Goal: Information Seeking & Learning: Learn about a topic

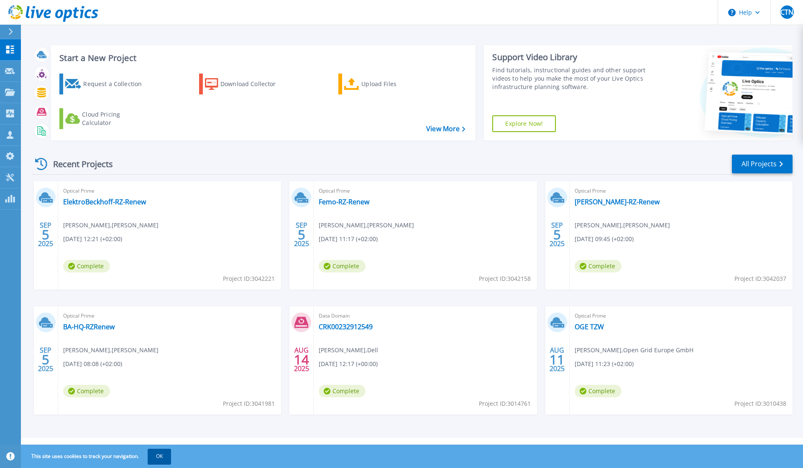
click at [168, 456] on button "OK" at bounding box center [159, 456] width 23 height 15
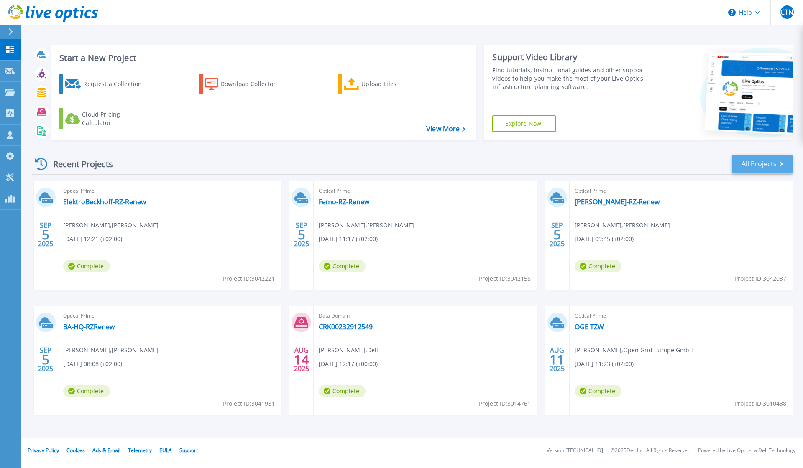
click at [756, 166] on link "All Projects" at bounding box center [762, 164] width 61 height 19
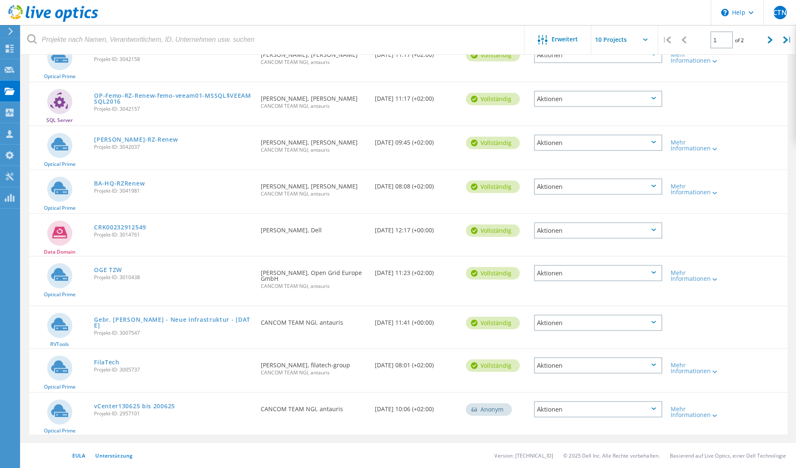
scroll to position [160, 0]
click at [771, 40] on icon at bounding box center [770, 39] width 5 height 7
type input "2"
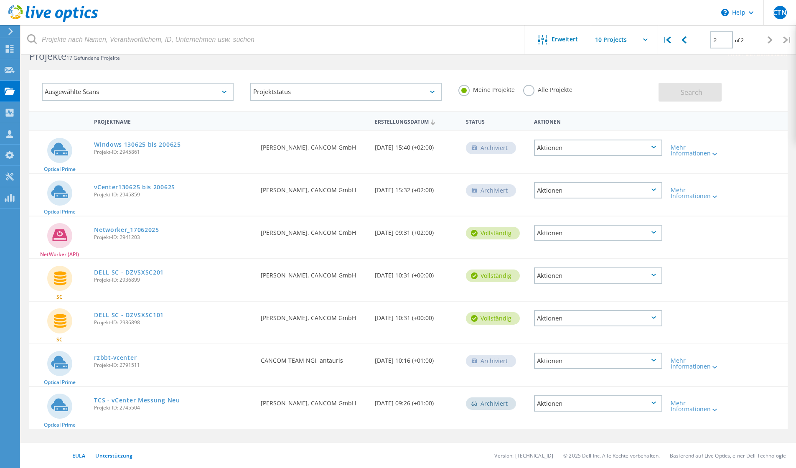
scroll to position [23, 0]
click at [123, 188] on link "vCenter130625 bis 200625" at bounding box center [134, 187] width 81 height 6
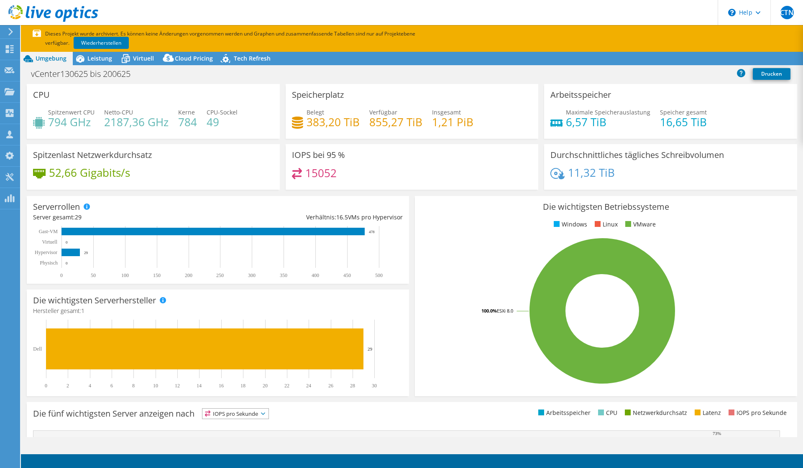
select select "EUFrankfurt"
select select "EUR"
click at [92, 58] on span "Leistung" at bounding box center [99, 58] width 25 height 8
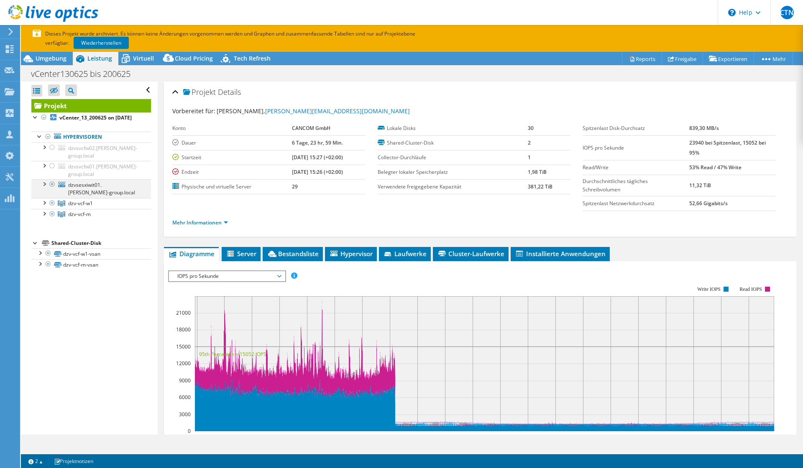
click at [42, 188] on div at bounding box center [44, 183] width 8 height 8
click at [53, 189] on div at bounding box center [52, 184] width 8 height 10
click at [45, 207] on div at bounding box center [44, 202] width 8 height 8
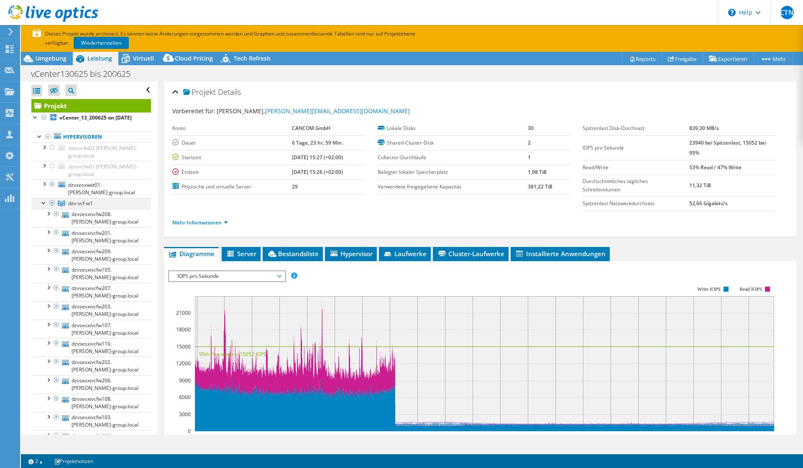
click at [42, 207] on div at bounding box center [44, 202] width 8 height 8
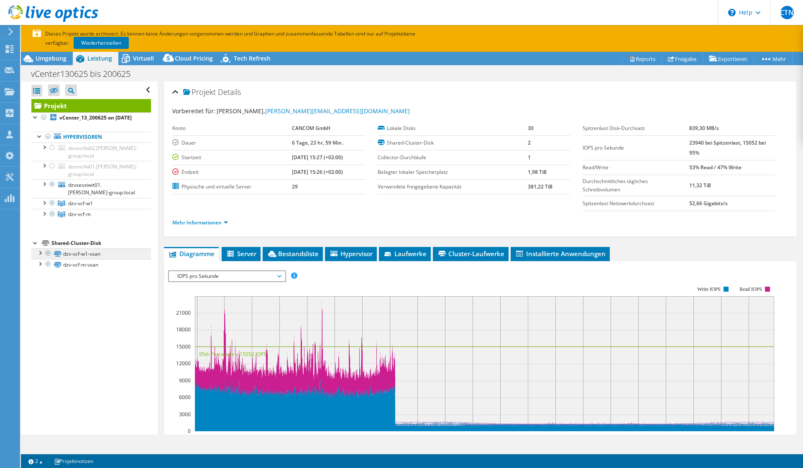
click at [64, 259] on link "dzv-vcf-w1-vsan" at bounding box center [91, 253] width 120 height 11
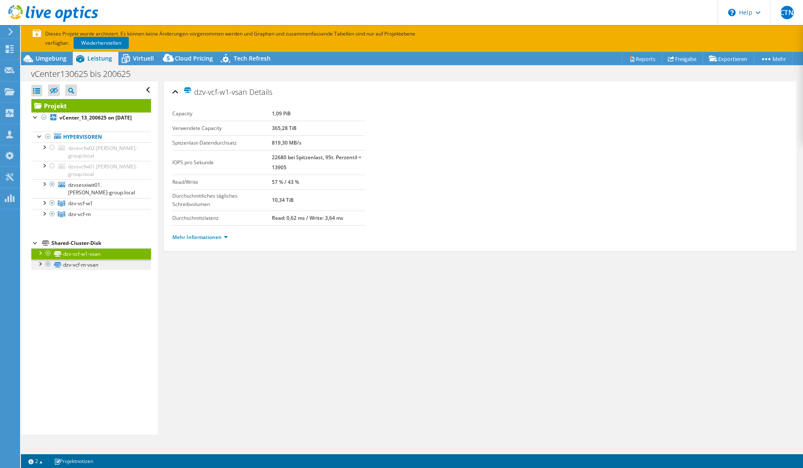
click at [75, 270] on link "dzv-vcf-m-vsan" at bounding box center [91, 264] width 120 height 11
click at [74, 259] on link "dzv-vcf-w1-vsan" at bounding box center [91, 253] width 120 height 11
click at [47, 142] on div at bounding box center [48, 137] width 8 height 10
click at [43, 118] on div at bounding box center [44, 117] width 8 height 10
click at [109, 43] on link "Wiederherstellen" at bounding box center [101, 43] width 55 height 12
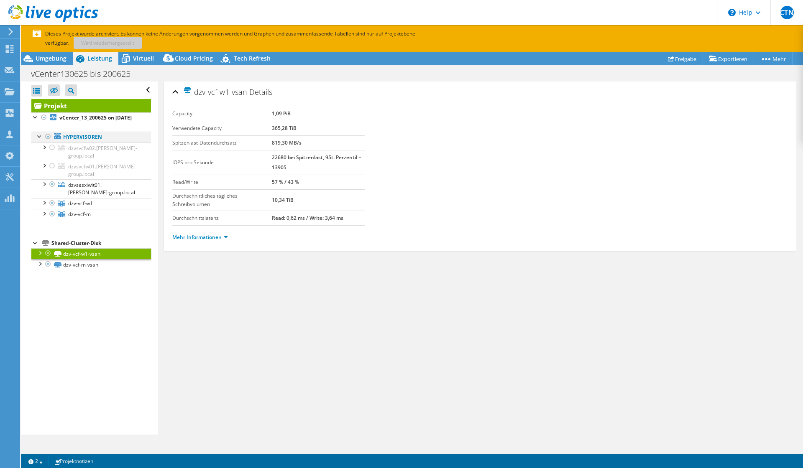
click at [48, 142] on div at bounding box center [48, 137] width 8 height 10
click at [45, 188] on div at bounding box center [44, 183] width 8 height 8
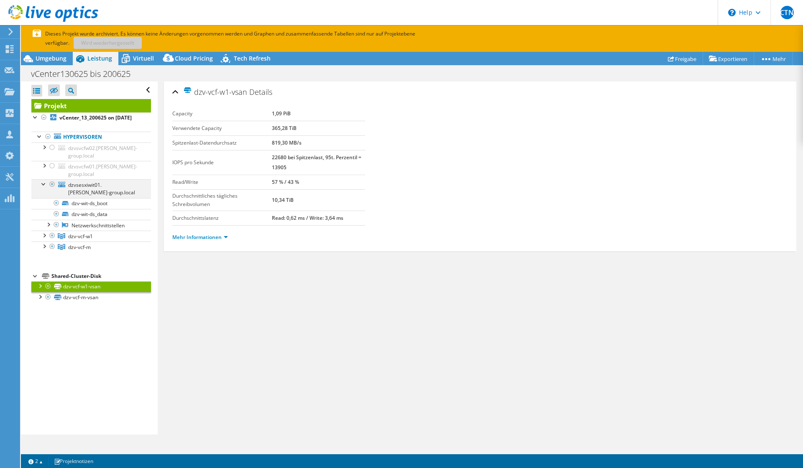
click at [45, 188] on div at bounding box center [44, 183] width 8 height 8
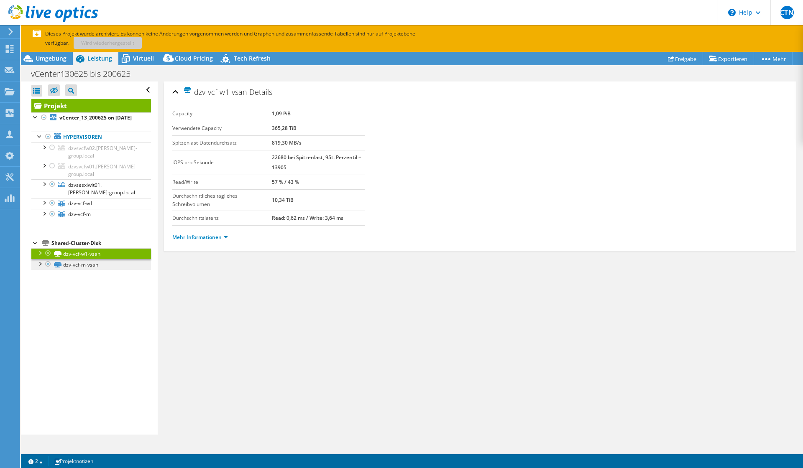
click at [74, 270] on link "dzv-vcf-m-vsan" at bounding box center [91, 264] width 120 height 11
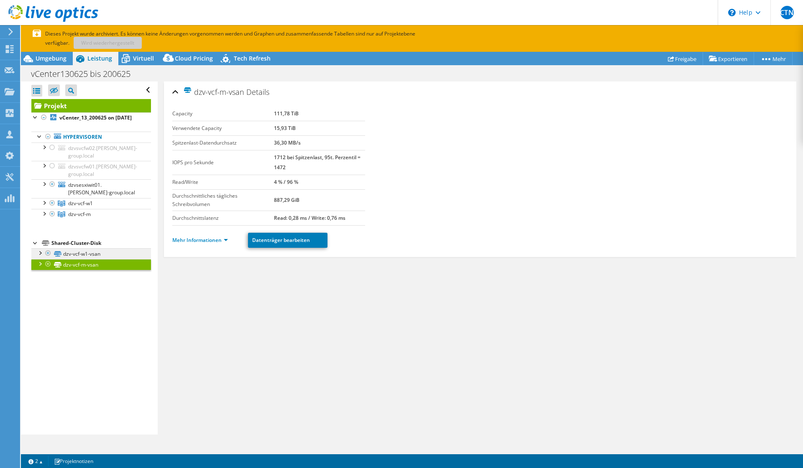
click at [69, 259] on link "dzv-vcf-w1-vsan" at bounding box center [91, 253] width 120 height 11
click at [69, 269] on link "dzv-vcf-m-vsan" at bounding box center [91, 264] width 120 height 11
click at [71, 259] on link "dzv-vcf-w1-vsan" at bounding box center [91, 253] width 120 height 11
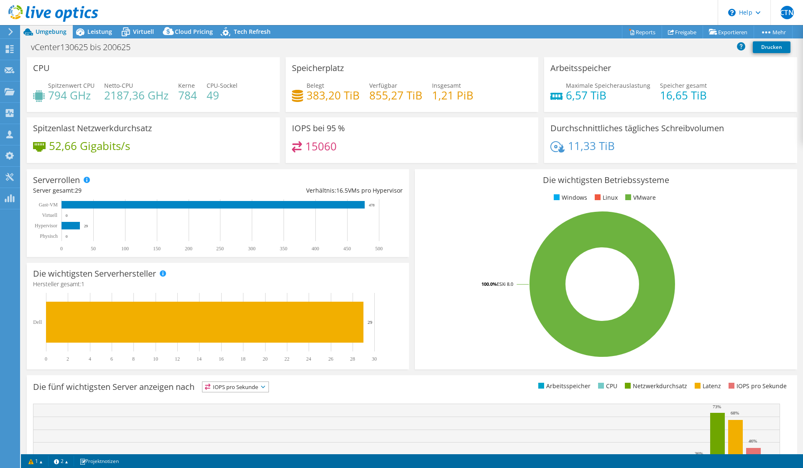
select select "EUFrankfurt"
select select "USD"
click at [95, 33] on span "Leistung" at bounding box center [99, 32] width 25 height 8
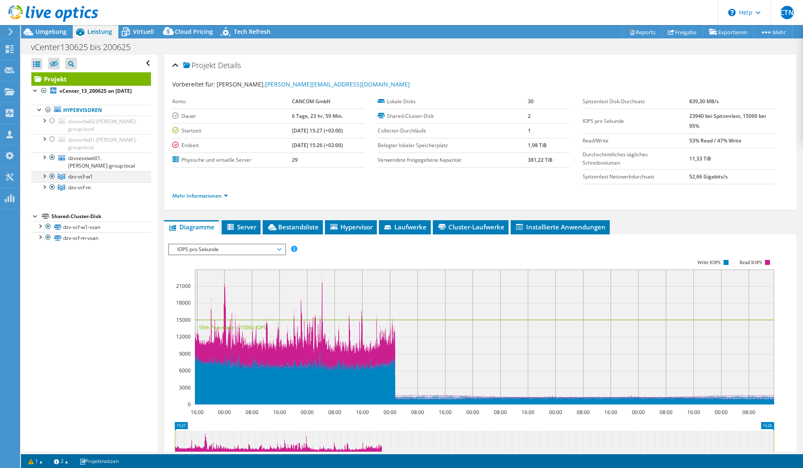
click at [44, 180] on div at bounding box center [44, 175] width 8 height 8
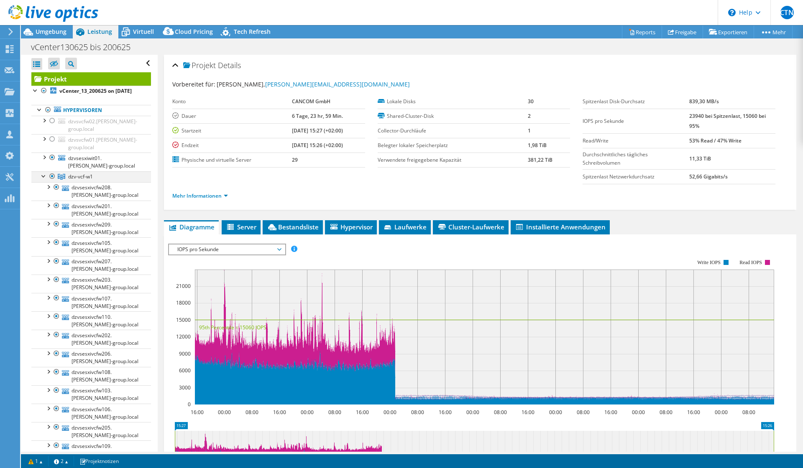
click at [43, 180] on div at bounding box center [44, 175] width 8 height 8
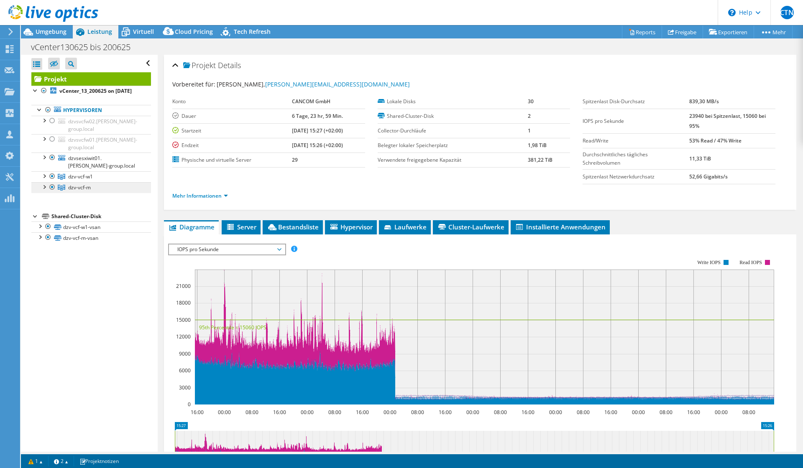
click at [90, 191] on span "dzv-vcf-m" at bounding box center [79, 187] width 23 height 7
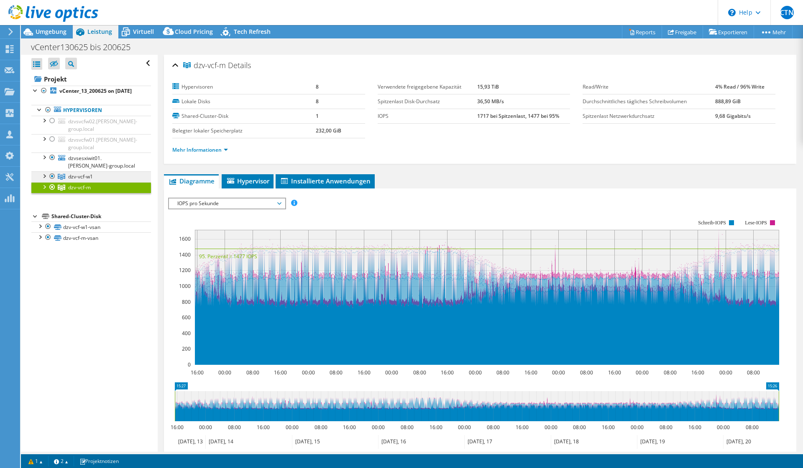
click at [86, 180] on span "dzv-vcf-w1" at bounding box center [80, 176] width 25 height 7
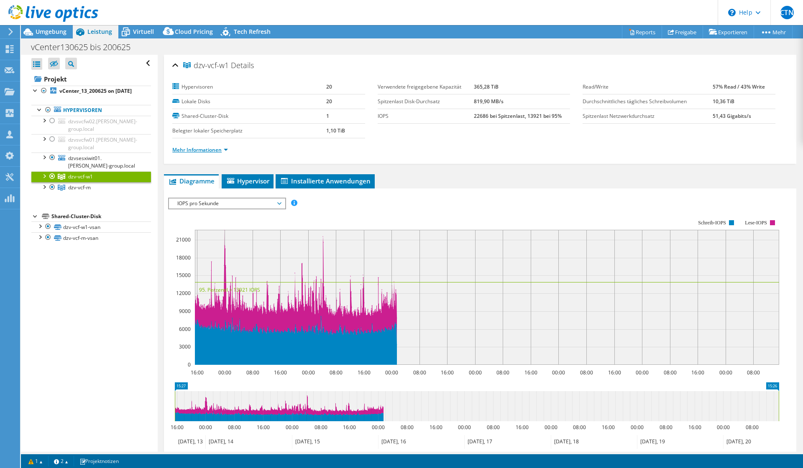
click at [208, 149] on link "Mehr Informationen" at bounding box center [200, 149] width 56 height 7
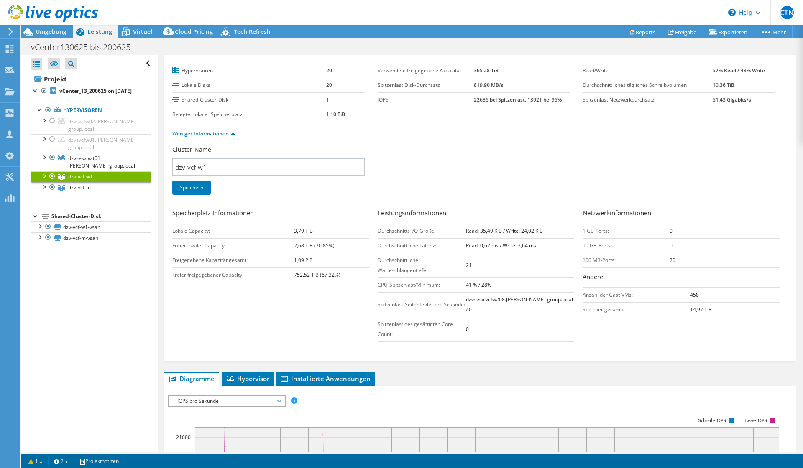
scroll to position [12, 0]
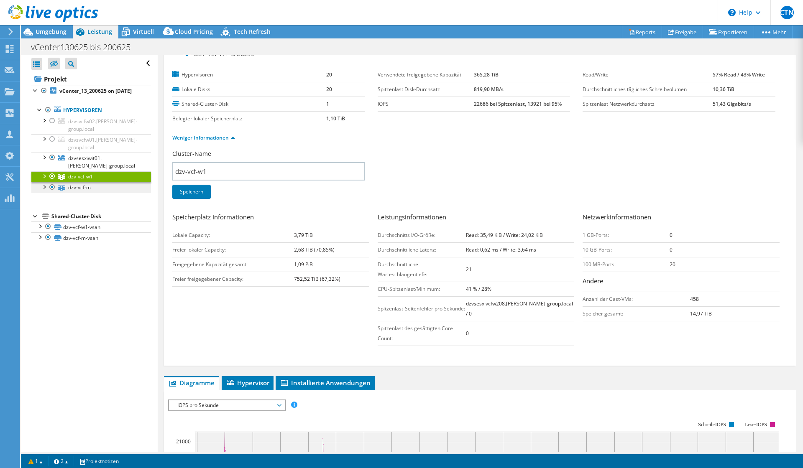
click at [79, 191] on span "dzv-vcf-m" at bounding box center [79, 187] width 23 height 7
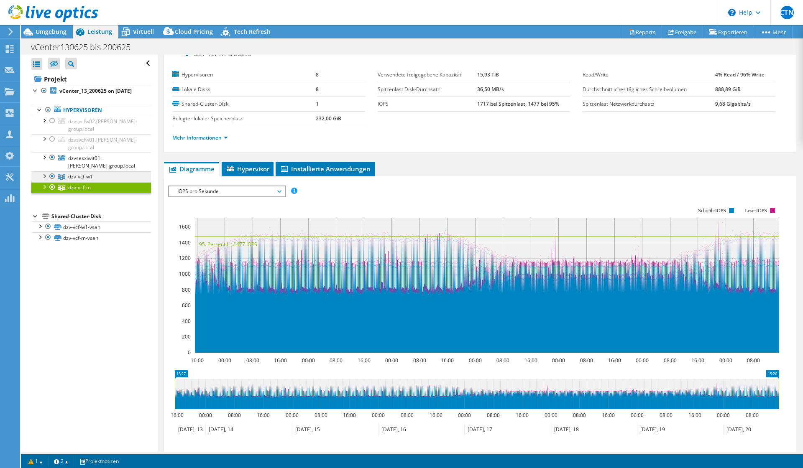
click at [78, 180] on span "dzv-vcf-w1" at bounding box center [80, 176] width 25 height 7
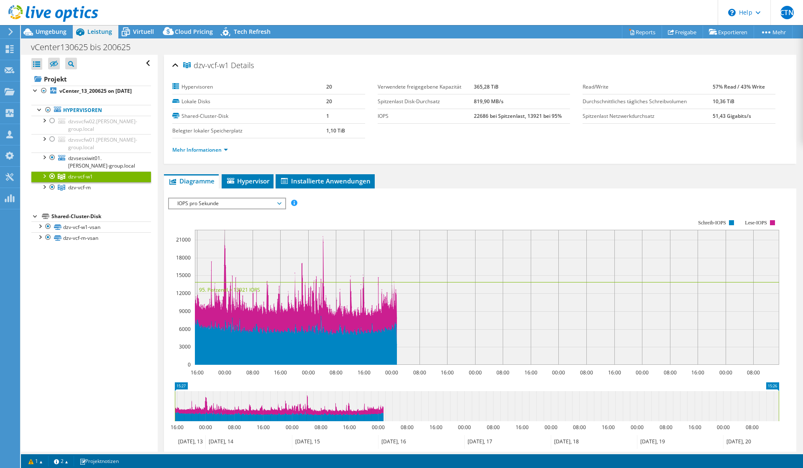
scroll to position [0, 0]
click at [79, 232] on link "dzv-vcf-w1-vsan" at bounding box center [91, 227] width 120 height 11
